Goal: Task Accomplishment & Management: Manage account settings

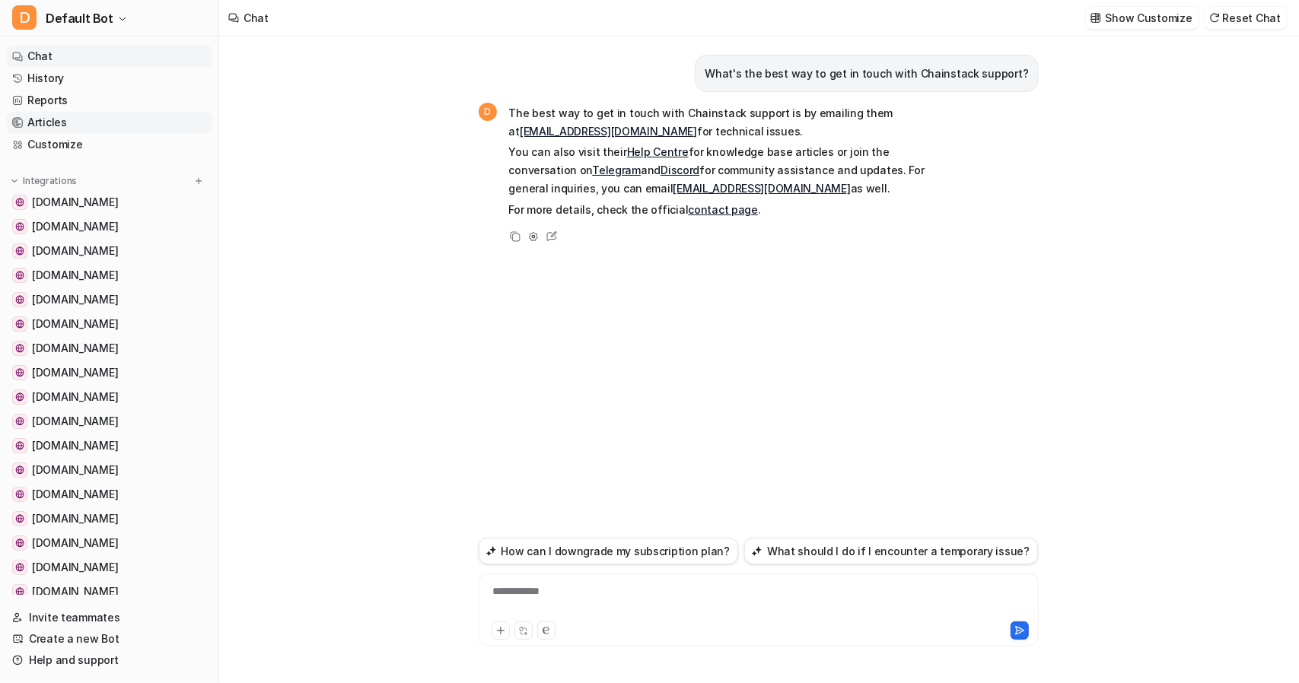
click at [40, 121] on link "Articles" at bounding box center [109, 122] width 206 height 21
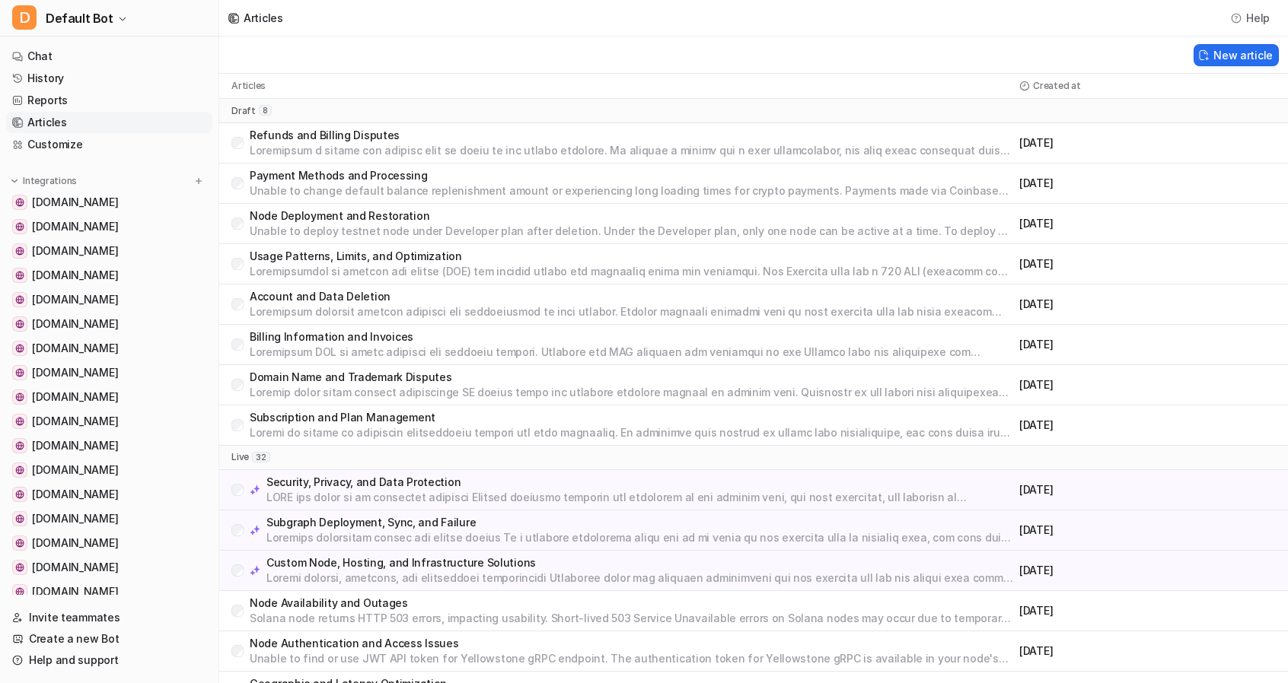
drag, startPoint x: 487, startPoint y: 304, endPoint x: 446, endPoint y: 49, distance: 258.2
click at [446, 49] on div "New article" at bounding box center [753, 55] width 1068 height 37
click at [318, 138] on p "Refunds and Billing Disputes" at bounding box center [631, 135] width 763 height 15
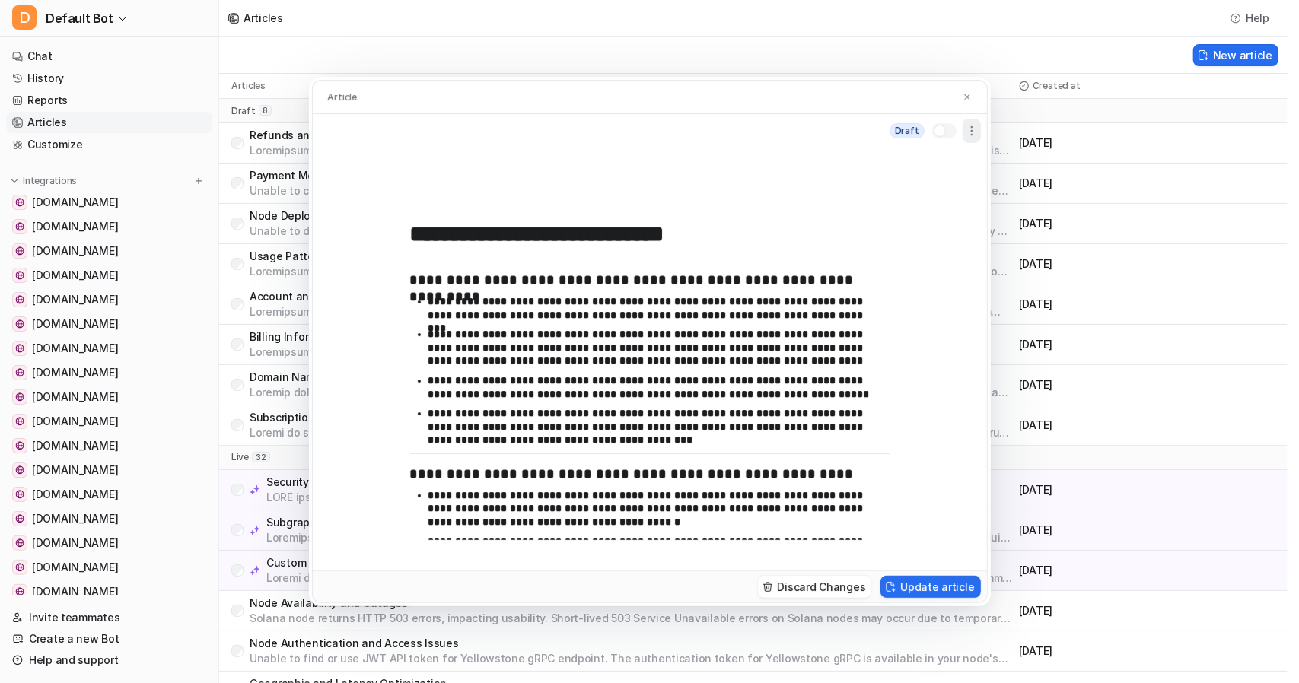
click at [976, 129] on icon "button" at bounding box center [971, 130] width 15 height 15
click at [618, 125] on div "Draft Delete" at bounding box center [650, 130] width 674 height 33
click at [916, 585] on button "Update article" at bounding box center [930, 587] width 100 height 22
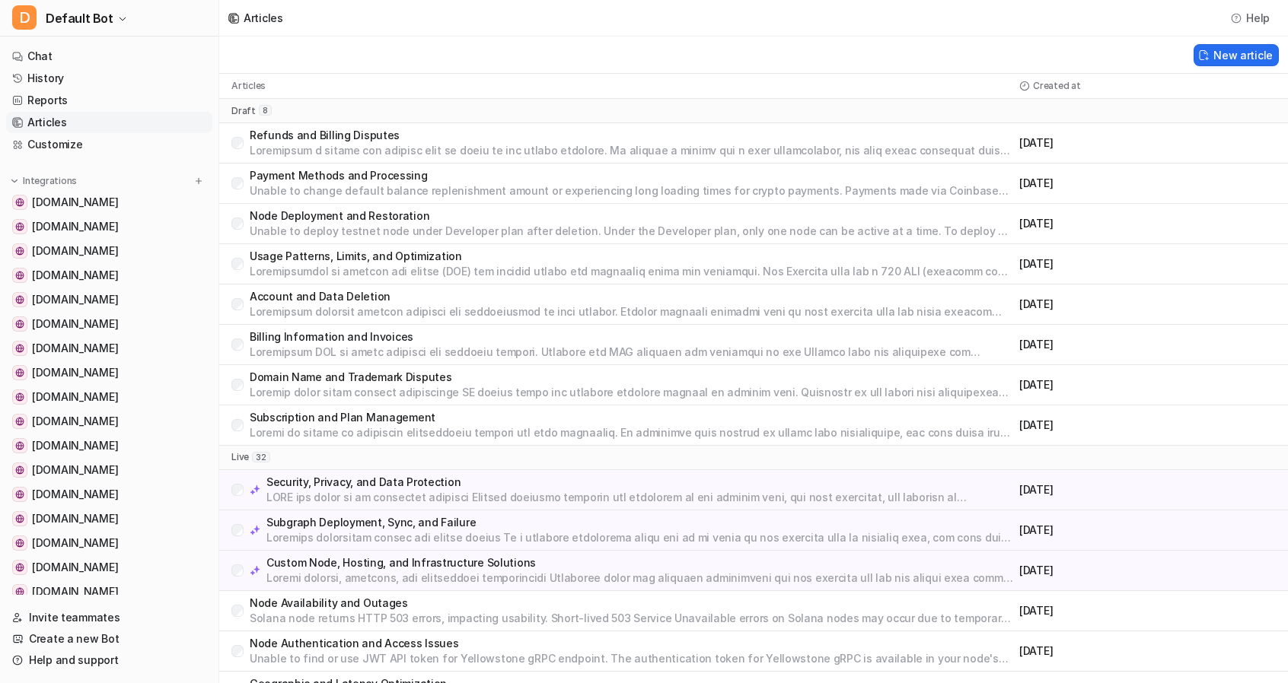
click at [295, 135] on p "Refunds and Billing Disputes" at bounding box center [631, 135] width 763 height 15
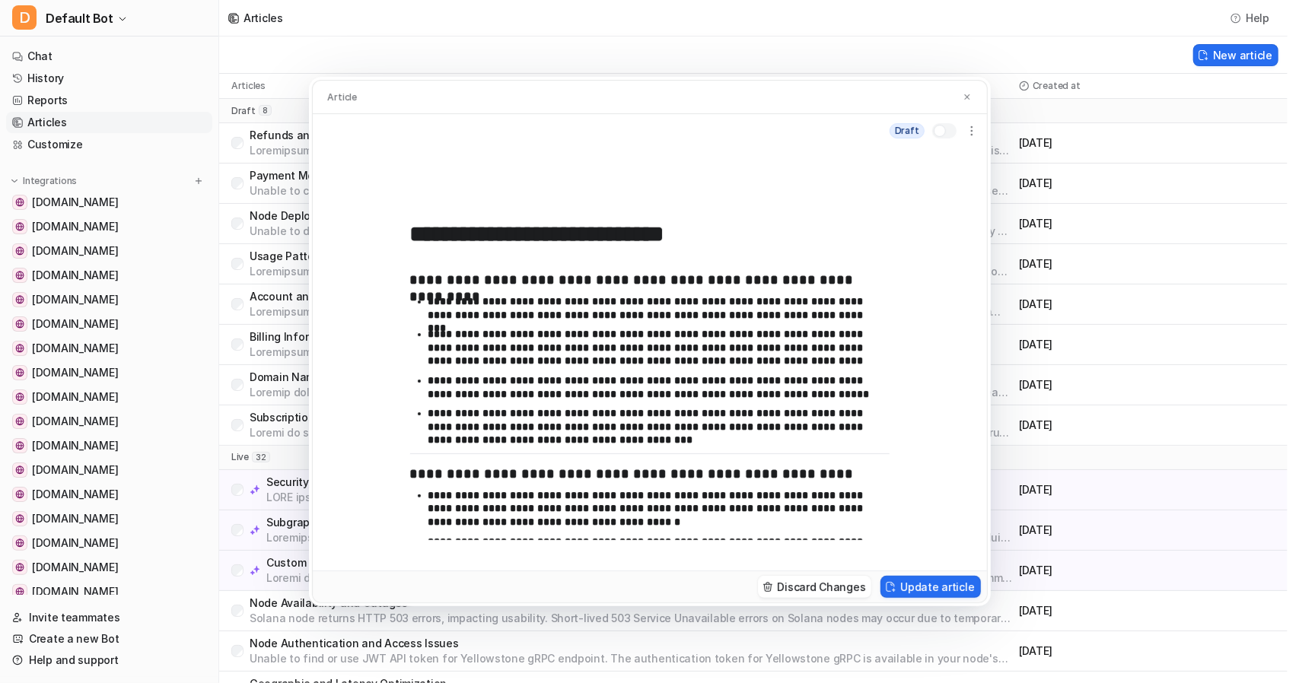
click at [936, 132] on div at bounding box center [940, 131] width 12 height 12
drag, startPoint x: 957, startPoint y: 133, endPoint x: 943, endPoint y: 136, distance: 14.8
click at [956, 135] on div "Live" at bounding box center [932, 131] width 95 height 24
click at [944, 129] on div at bounding box center [949, 131] width 12 height 12
click at [976, 133] on icon "button" at bounding box center [971, 130] width 15 height 15
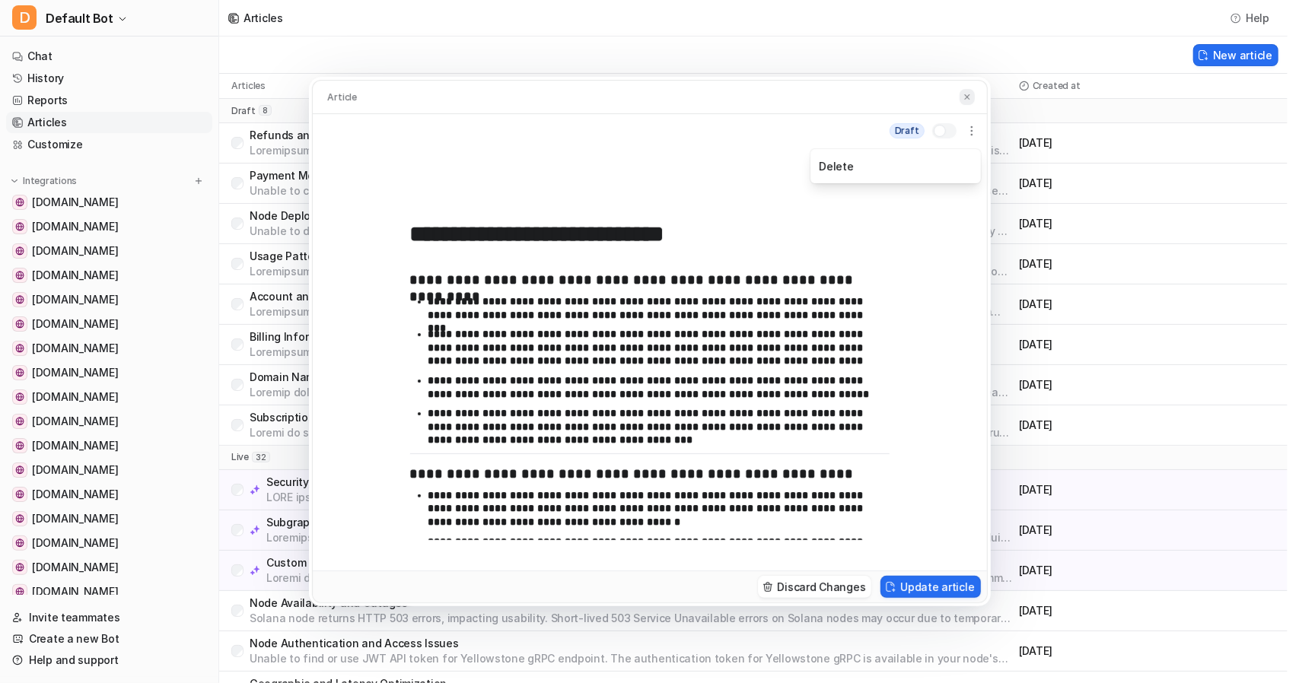
click at [968, 100] on img at bounding box center [967, 97] width 9 height 10
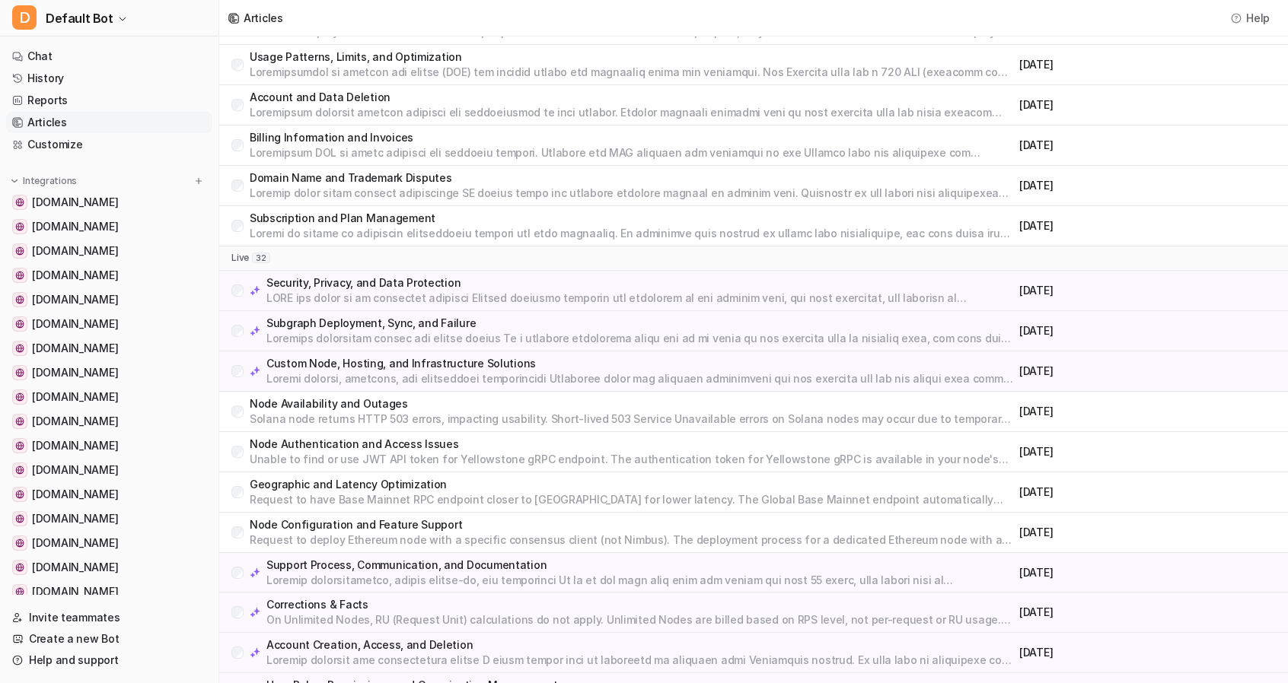
scroll to position [202, 0]
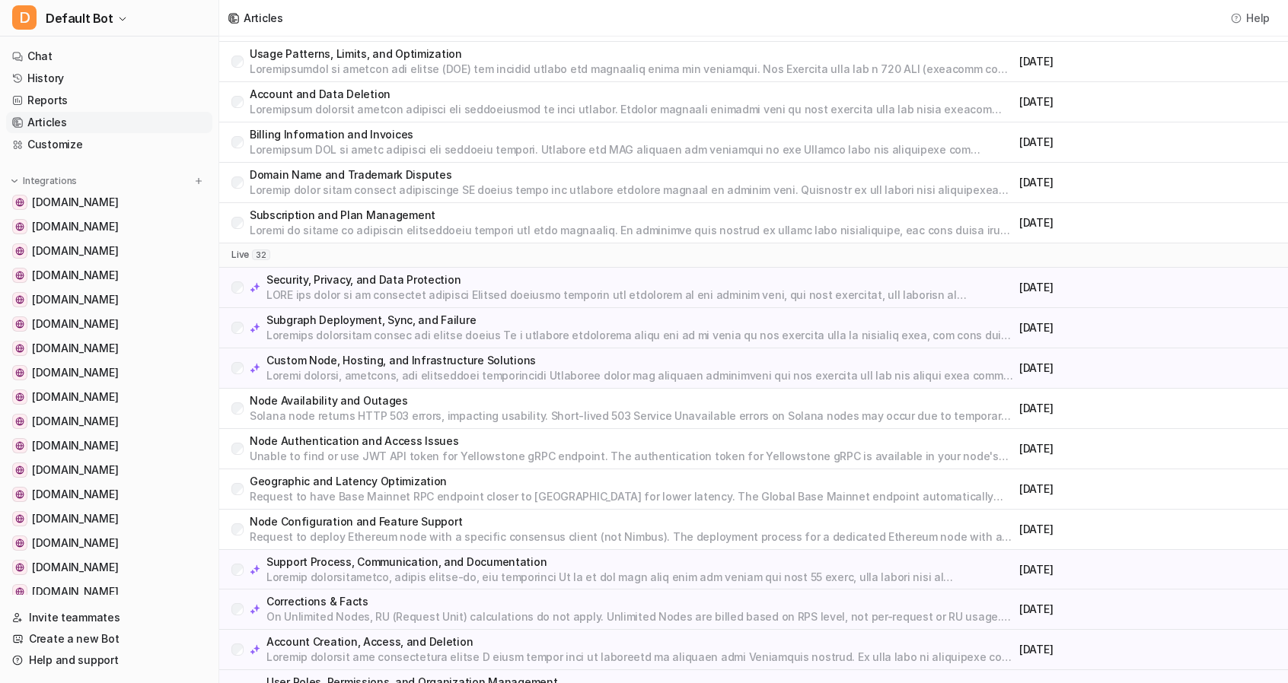
click at [364, 561] on p "Support Process, Communication, and Documentation" at bounding box center [639, 562] width 746 height 15
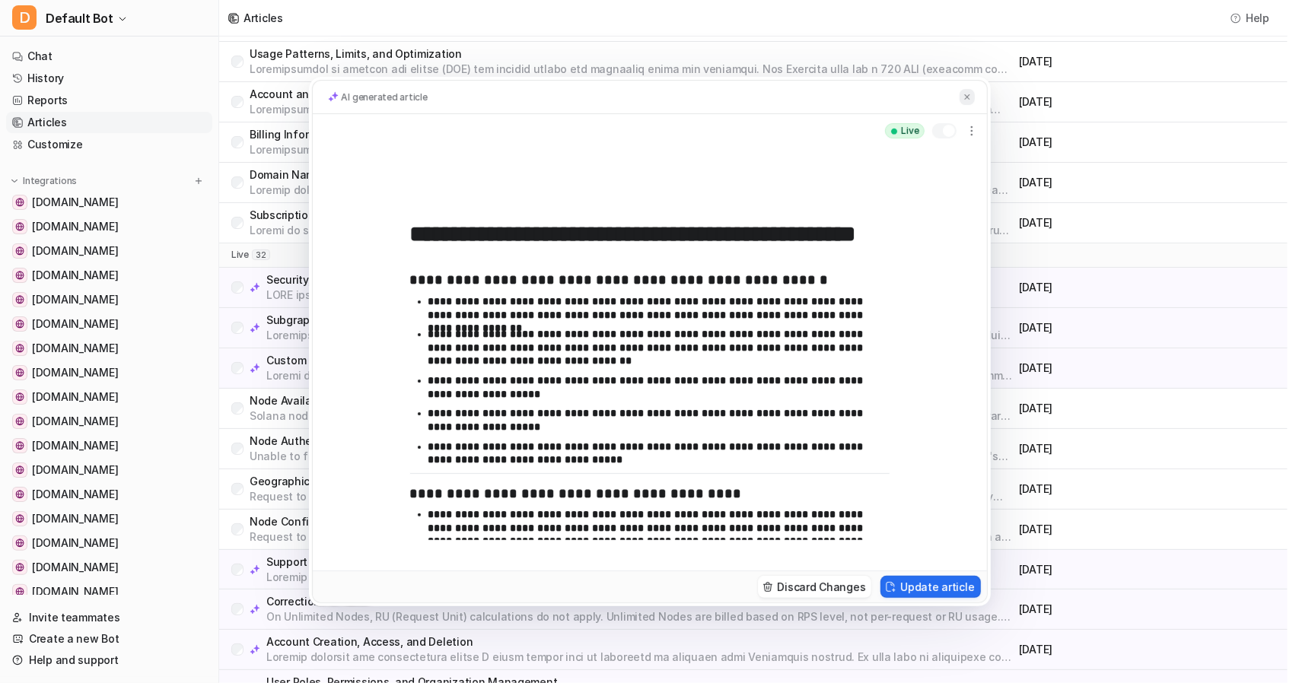
click at [966, 99] on img at bounding box center [967, 97] width 9 height 10
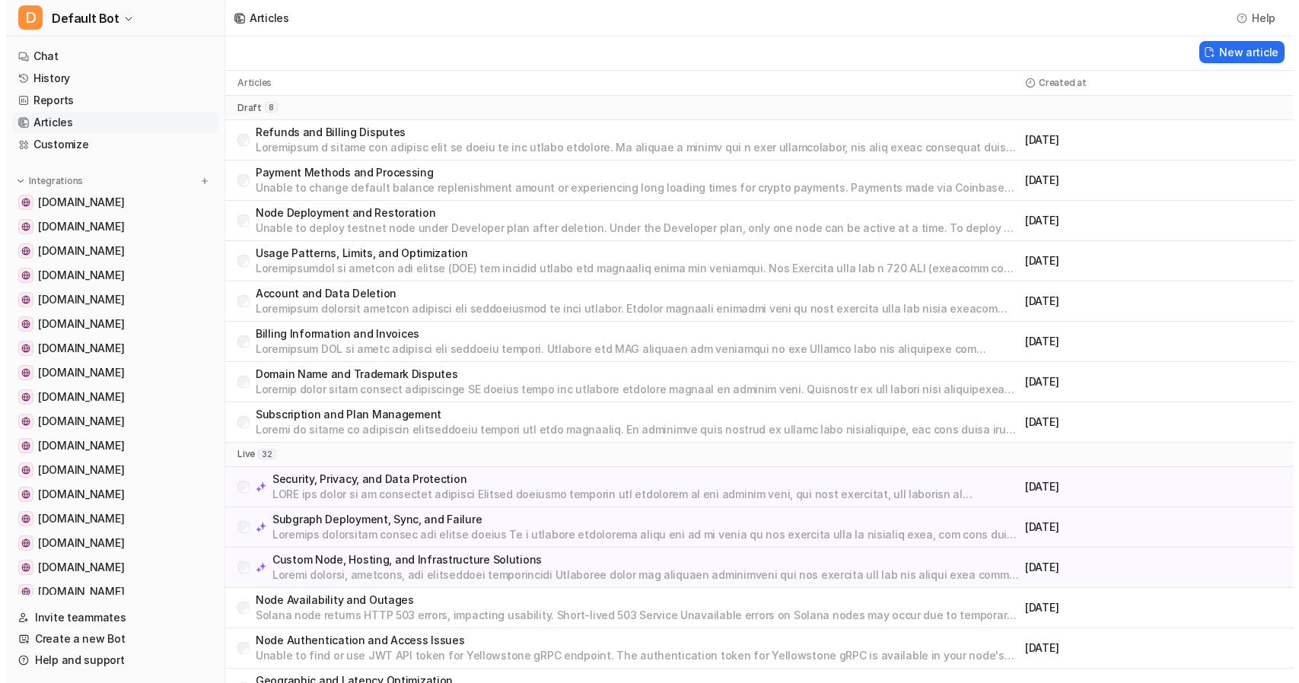
scroll to position [0, 0]
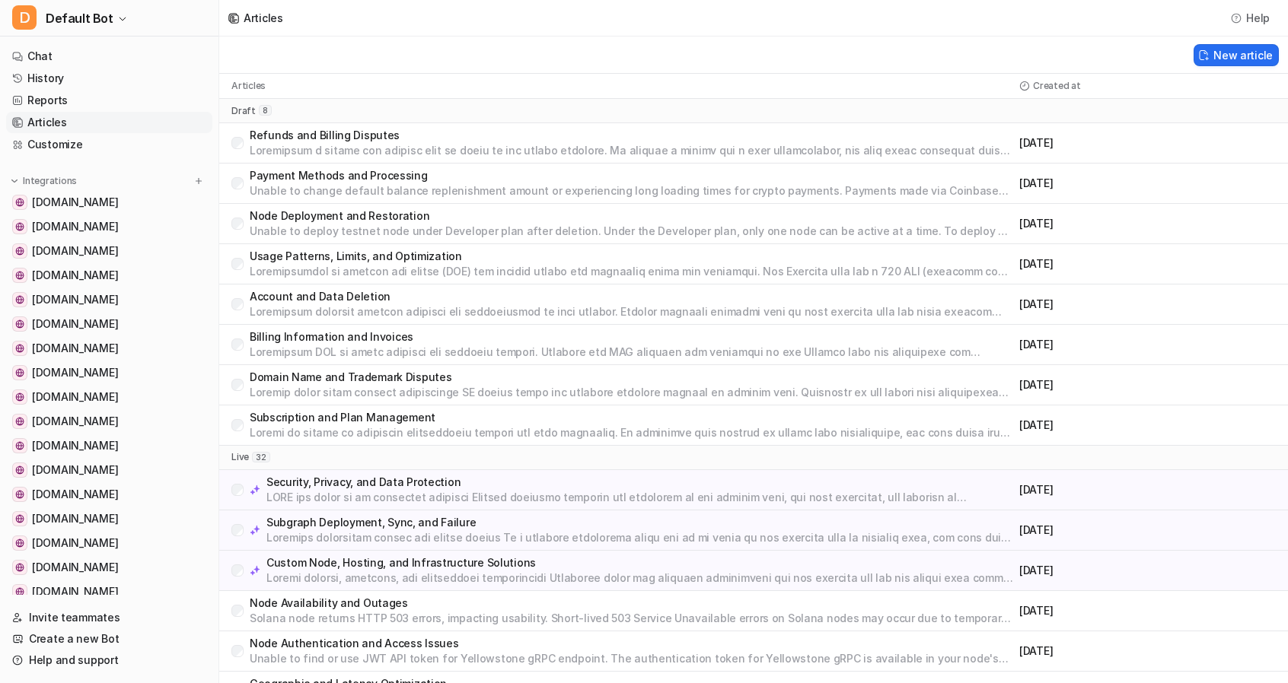
click at [292, 132] on p "Refunds and Billing Disputes" at bounding box center [631, 135] width 763 height 15
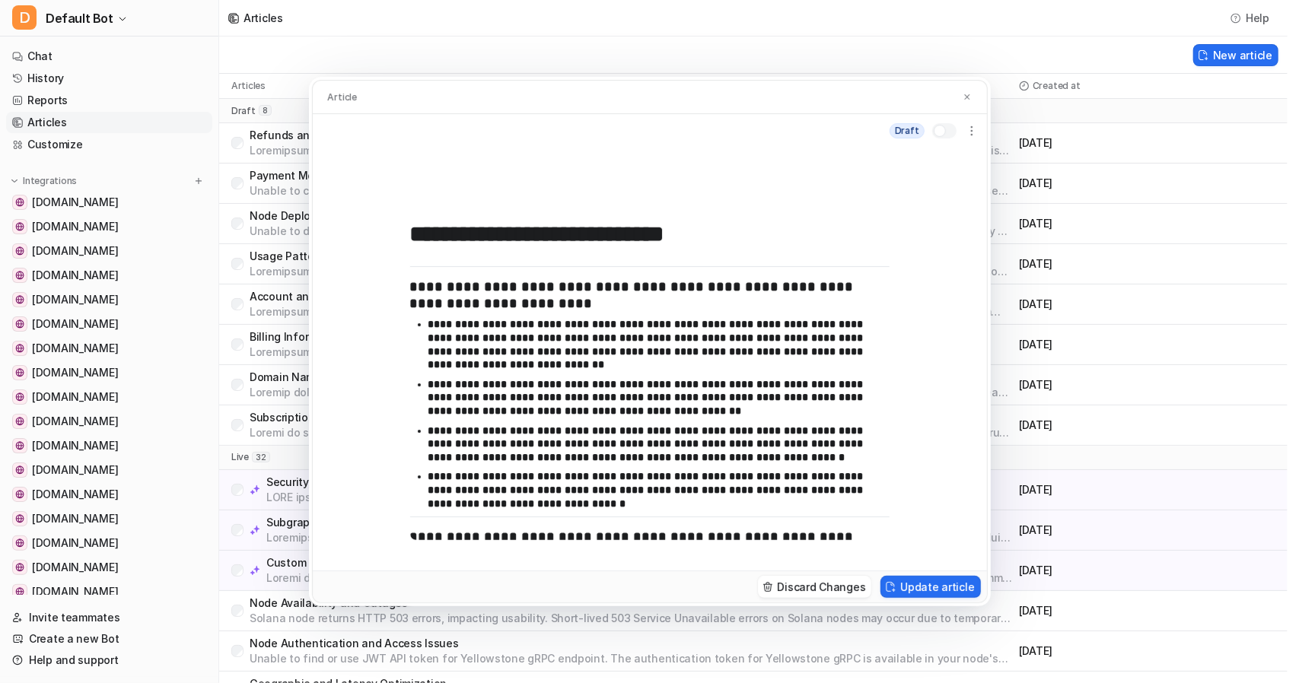
scroll to position [555, 0]
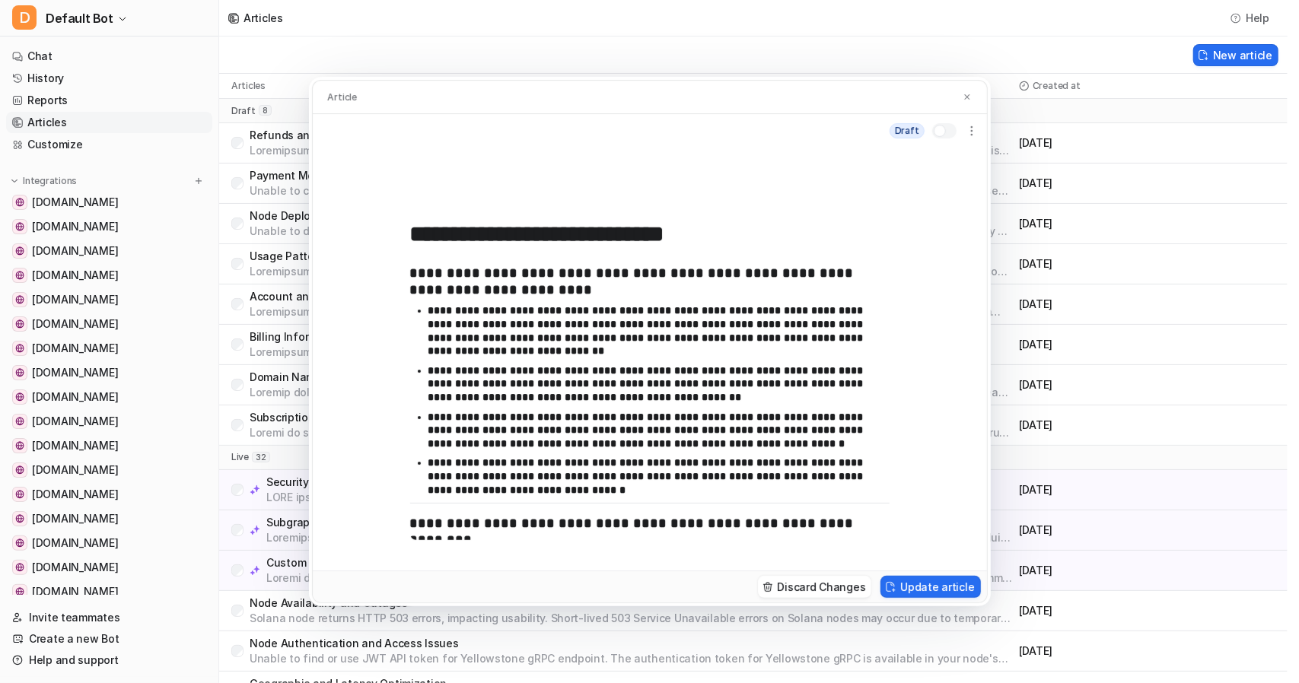
click at [634, 351] on p "**********" at bounding box center [653, 330] width 450 height 53
click at [630, 331] on p "**********" at bounding box center [653, 330] width 450 height 53
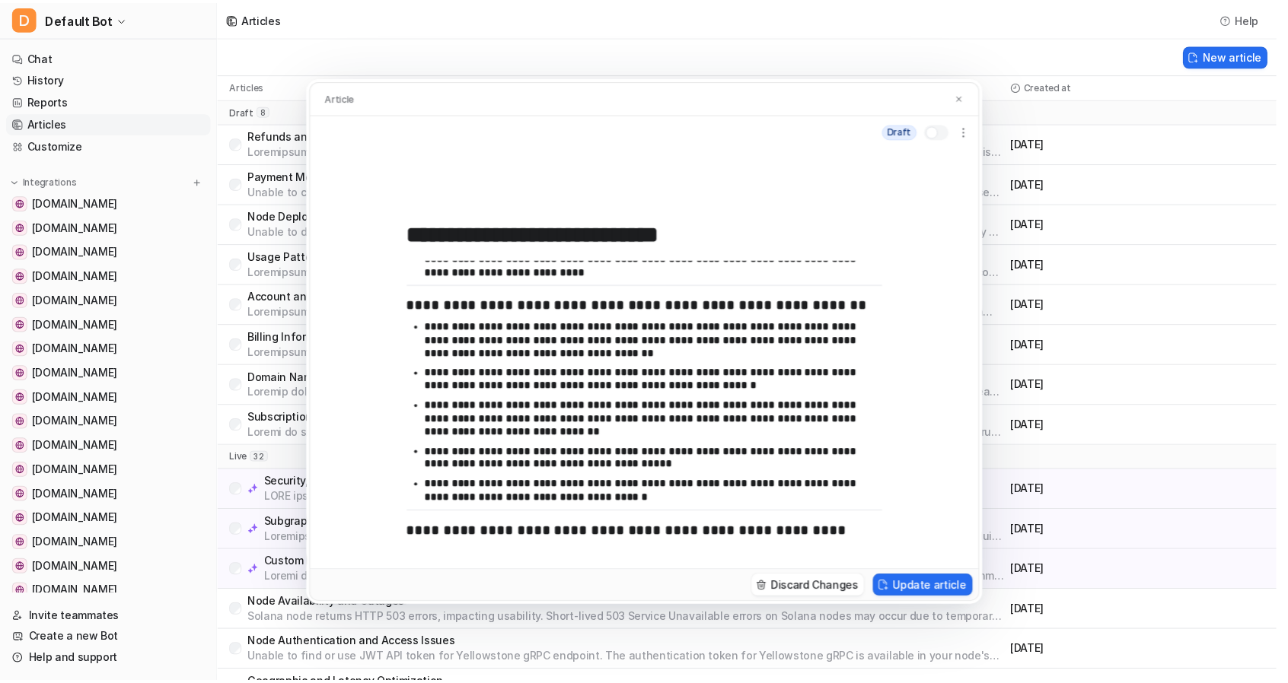
scroll to position [0, 0]
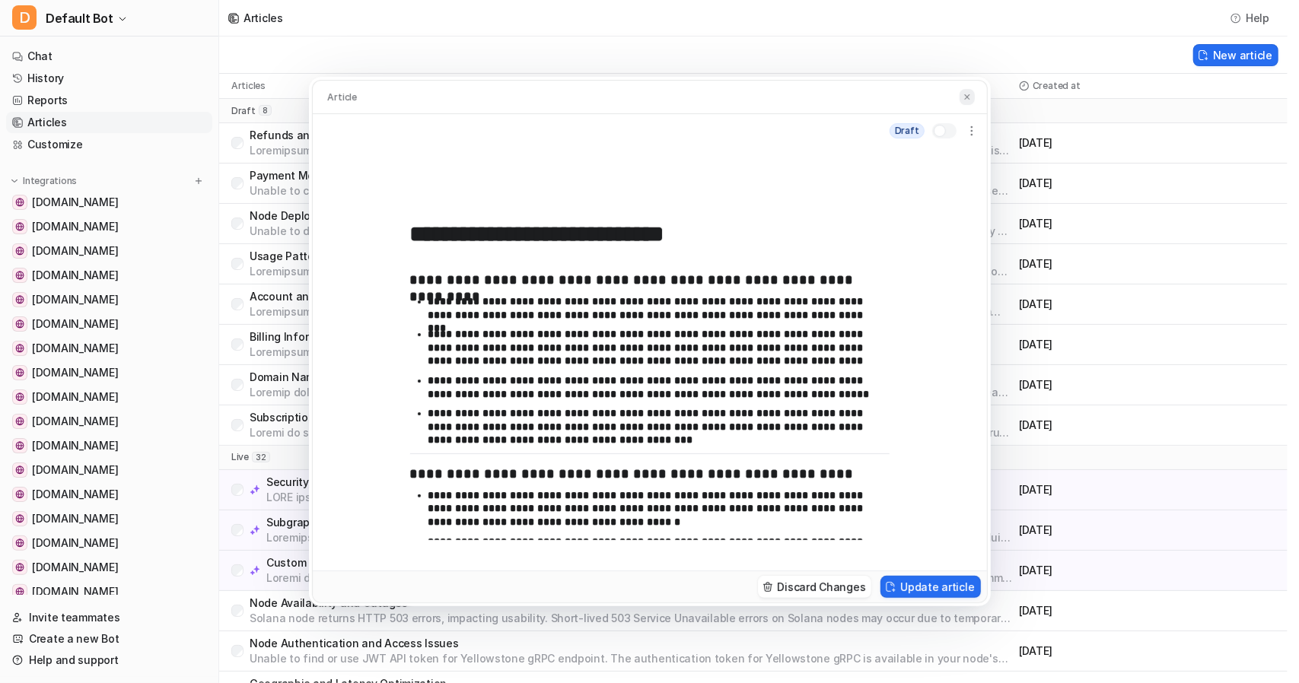
click at [963, 97] on img at bounding box center [967, 97] width 9 height 10
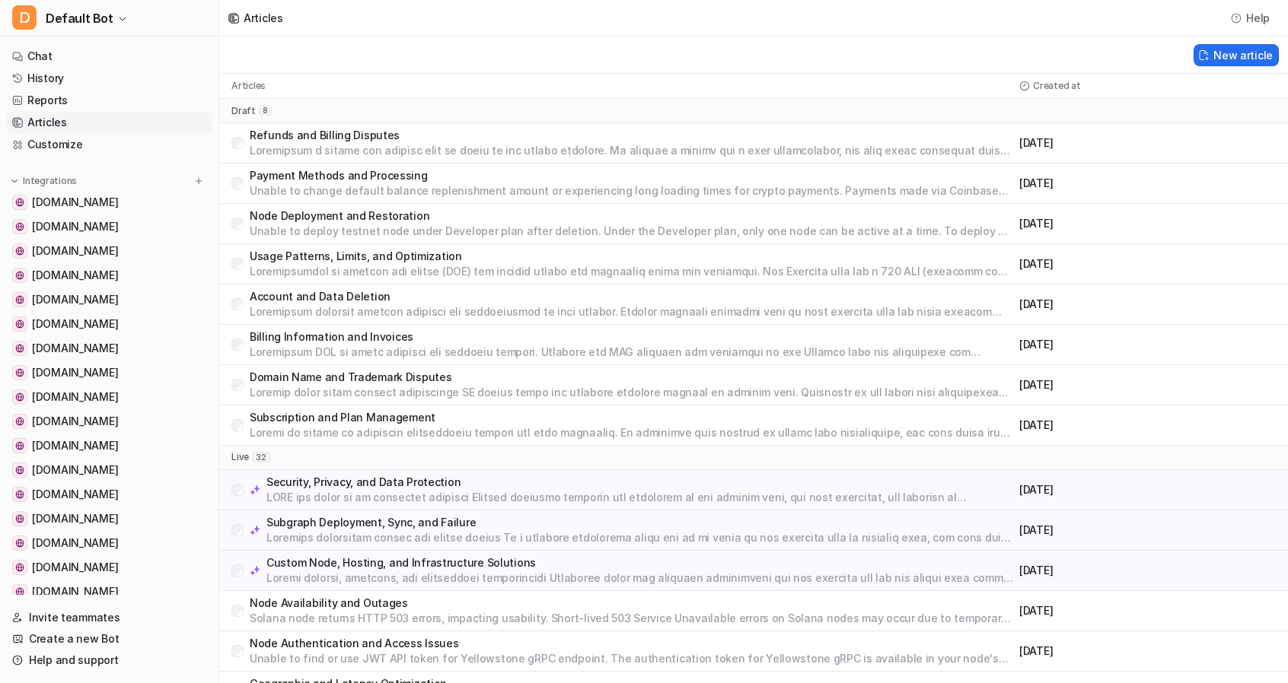
click at [360, 376] on p "Domain Name and Trademark Disputes" at bounding box center [631, 377] width 763 height 15
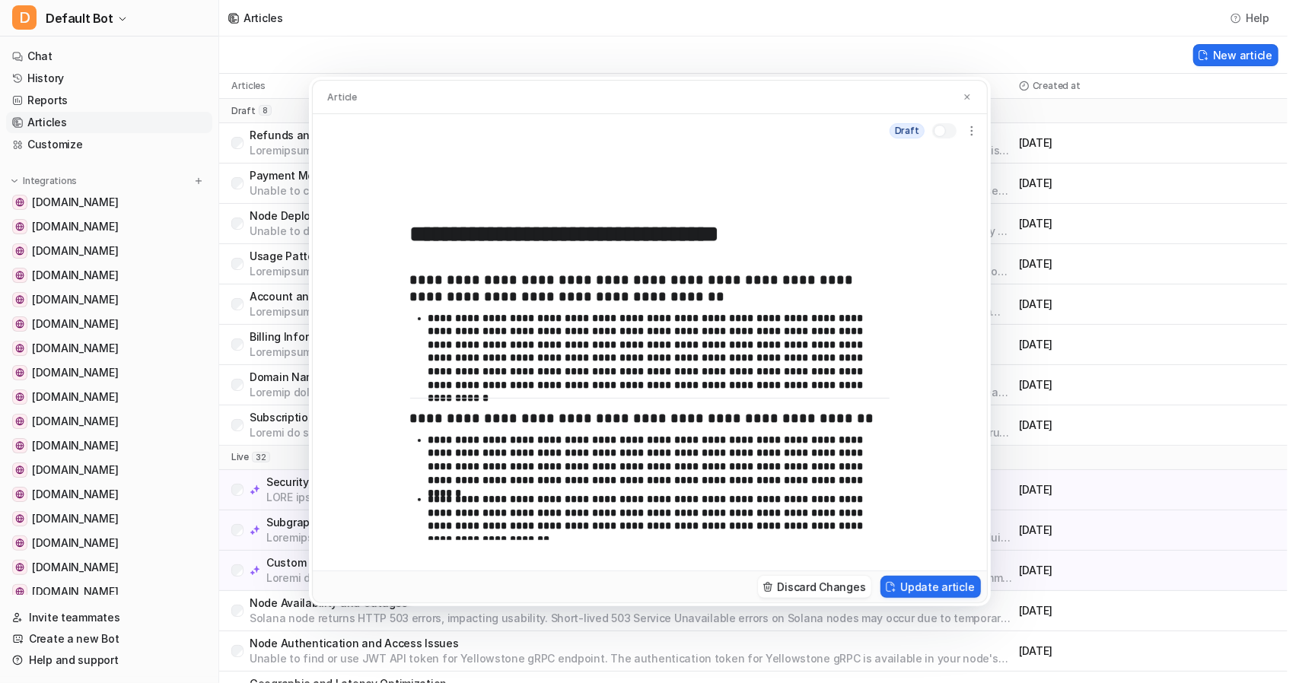
click at [685, 424] on h3 "**********" at bounding box center [650, 419] width 480 height 17
click at [965, 98] on img at bounding box center [967, 97] width 9 height 10
